Goal: Check status: Check status

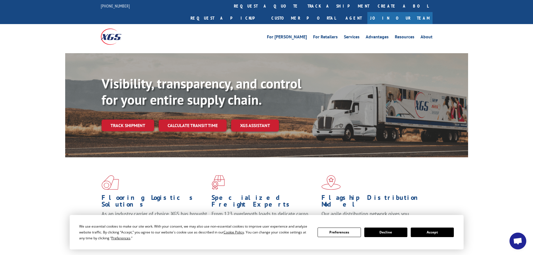
click at [432, 231] on button "Accept" at bounding box center [432, 233] width 43 height 10
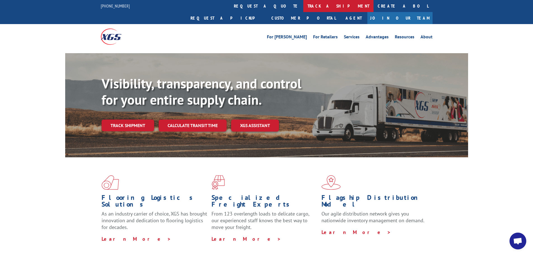
click at [303, 7] on link "track a shipment" at bounding box center [338, 6] width 70 height 12
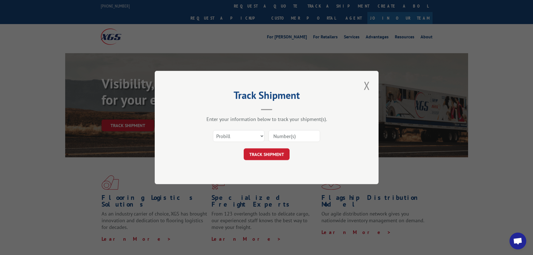
click at [290, 140] on input at bounding box center [295, 136] width 52 height 12
paste input "16754454"
type input "16754454"
click at [275, 155] on button "TRACK SHIPMENT" at bounding box center [267, 154] width 46 height 12
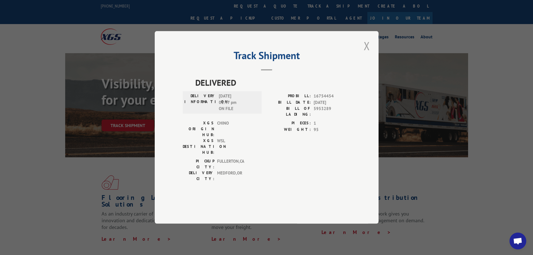
click at [366, 53] on button "Close modal" at bounding box center [367, 45] width 10 height 15
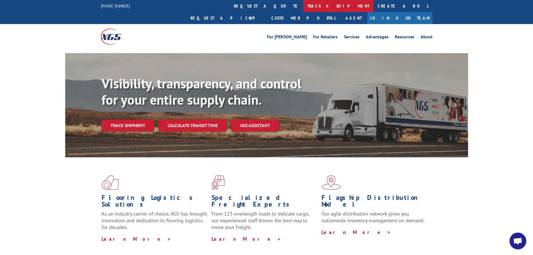
click at [303, 3] on link "track a shipment" at bounding box center [338, 6] width 70 height 12
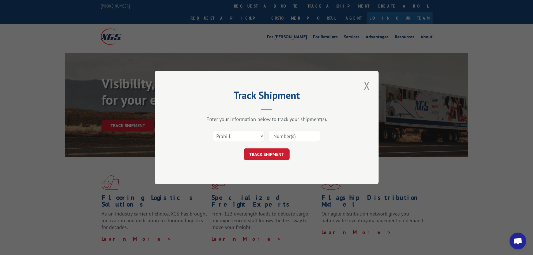
click at [284, 134] on input at bounding box center [295, 136] width 52 height 12
paste input "17460596"
type input "17460596"
click at [270, 157] on button "TRACK SHIPMENT" at bounding box center [267, 154] width 46 height 12
